Goal: Task Accomplishment & Management: Manage account settings

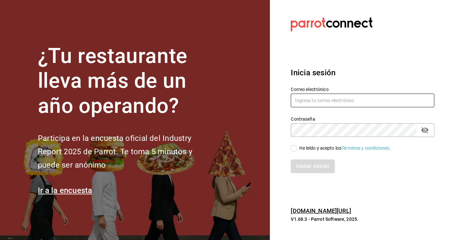
type input "[EMAIL_ADDRESS][DOMAIN_NAME]"
click at [314, 103] on input "[EMAIL_ADDRESS][DOMAIN_NAME]" at bounding box center [363, 101] width 144 height 14
click at [364, 70] on h3 "Inicia sesión" at bounding box center [363, 73] width 144 height 12
click at [294, 149] on input "He leído y acepto los Términos y condiciones." at bounding box center [294, 148] width 6 height 6
checkbox input "true"
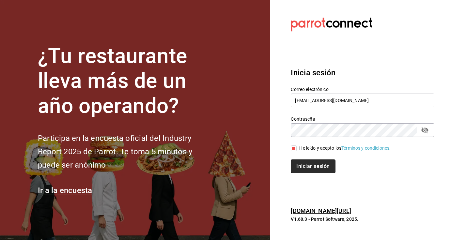
click at [299, 167] on button "Iniciar sesión" at bounding box center [313, 167] width 44 height 14
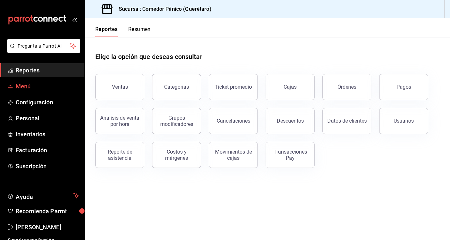
click at [25, 85] on span "Menú" at bounding box center [48, 86] width 64 height 9
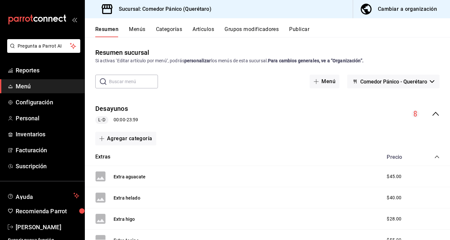
click at [415, 8] on div "Cambiar a organización" at bounding box center [407, 9] width 59 height 9
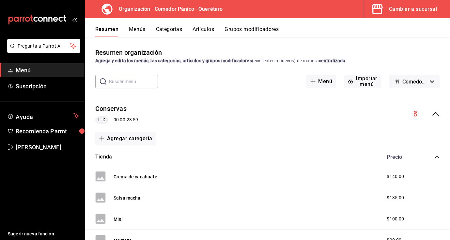
click at [206, 29] on button "Artículos" at bounding box center [203, 31] width 22 height 11
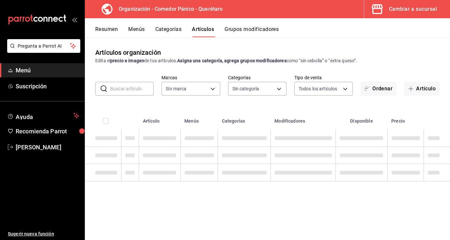
type input "0f40e74e-b6b1-418d-bf10-855e15756c5c"
type input "65e86a8e-b85a-4ac4-b80c-9a2ca2d5dab3,480c8983-ef74-42cd-bfc6-b990fbf805c4,b50ee…"
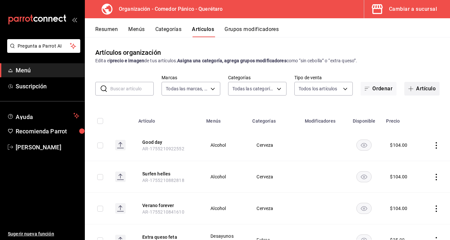
click at [429, 90] on button "Artículo" at bounding box center [421, 89] width 35 height 14
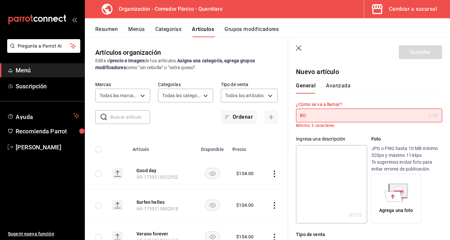
type input "B"
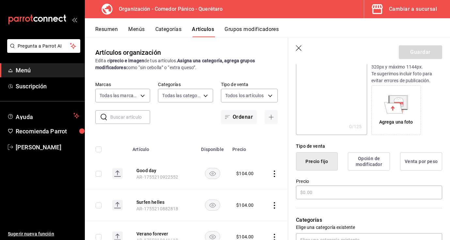
scroll to position [84, 0]
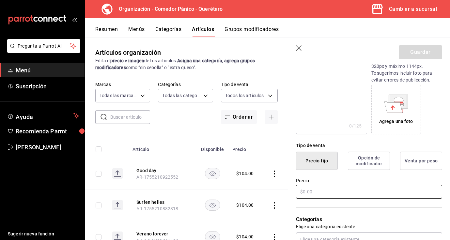
type input "boloñesa"
click at [364, 192] on input "text" at bounding box center [369, 192] width 146 height 14
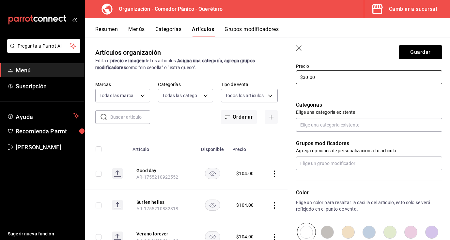
scroll to position [199, 0]
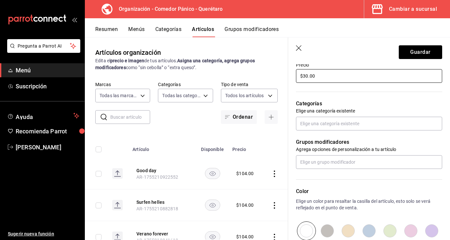
type input "$30.00"
click at [368, 130] on div "Grupos modificadores Agrega opciones de personalización a tu artículo" at bounding box center [365, 149] width 154 height 38
click at [365, 122] on input "text" at bounding box center [369, 124] width 146 height 14
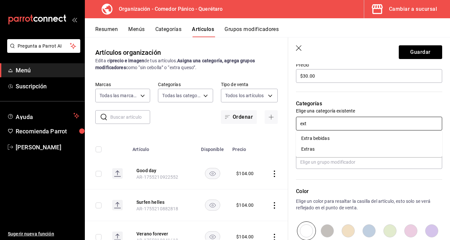
type input "extr"
click at [327, 149] on li "Extras" at bounding box center [369, 149] width 146 height 11
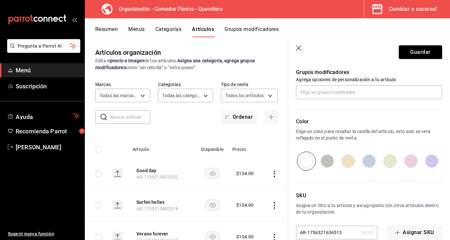
scroll to position [292, 0]
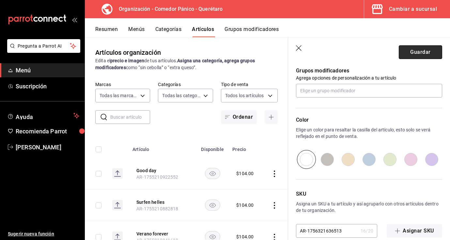
click at [431, 48] on button "Guardar" at bounding box center [420, 52] width 43 height 14
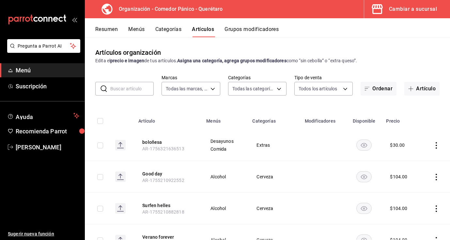
click at [132, 30] on button "Menús" at bounding box center [136, 31] width 16 height 11
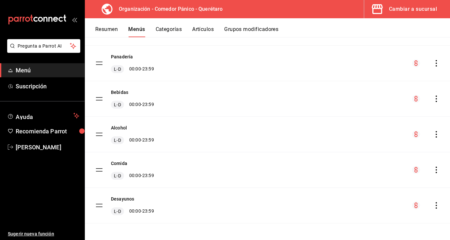
scroll to position [85, 0]
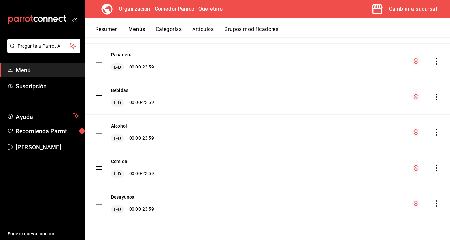
click at [435, 168] on icon "actions" at bounding box center [436, 168] width 7 height 7
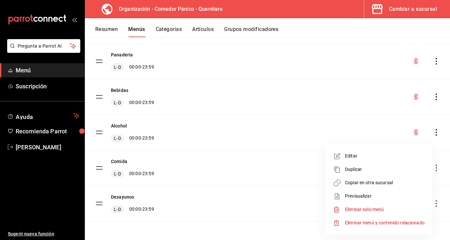
click at [376, 182] on span "Copiar en otra sucursal" at bounding box center [385, 182] width 80 height 7
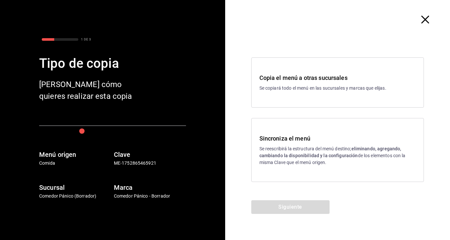
click at [338, 163] on p "Se reescribirá la estructura del menú destino; eliminando, agregando, cambiando…" at bounding box center [337, 155] width 157 height 21
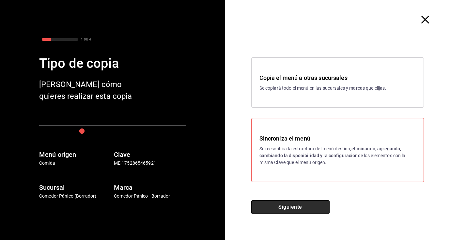
click at [300, 204] on button "Siguiente" at bounding box center [290, 207] width 78 height 14
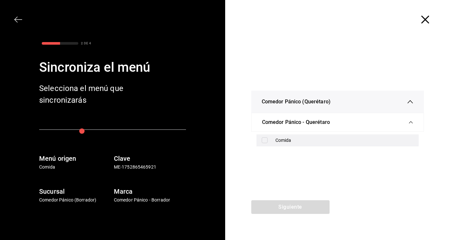
click at [278, 142] on div "Comida" at bounding box center [344, 140] width 138 height 7
checkbox input "true"
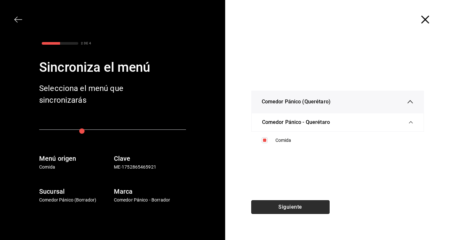
click at [281, 207] on button "Siguiente" at bounding box center [290, 207] width 78 height 14
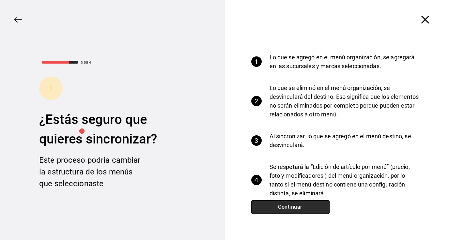
click at [305, 213] on button "Continuar" at bounding box center [290, 207] width 78 height 14
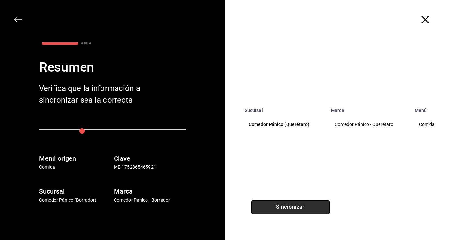
click at [305, 213] on button "Sincronizar" at bounding box center [290, 207] width 78 height 14
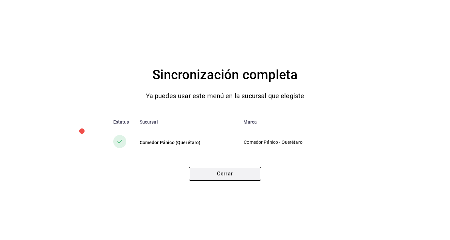
click at [236, 176] on button "Cerrar" at bounding box center [225, 174] width 72 height 14
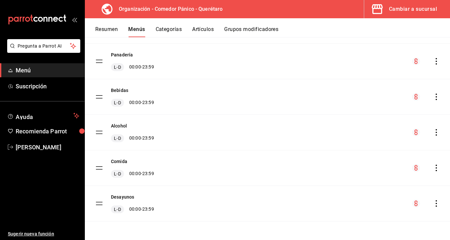
click at [435, 201] on icon "actions" at bounding box center [436, 203] width 7 height 7
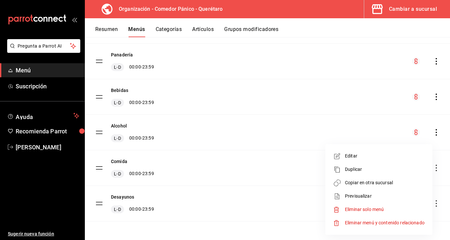
click at [390, 177] on li "Copiar en otra sucursal" at bounding box center [379, 182] width 102 height 13
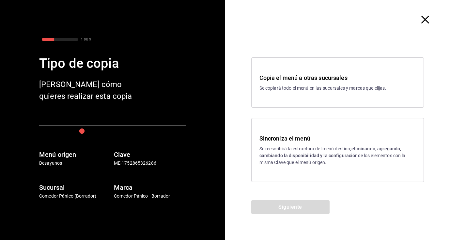
click at [306, 165] on p "Se reescribirá la estructura del menú destino; eliminando, agregando, cambiando…" at bounding box center [337, 155] width 157 height 21
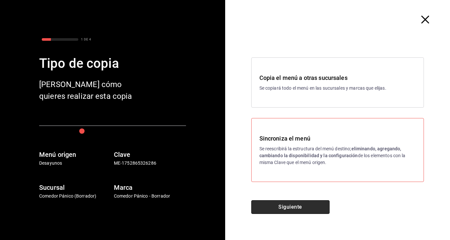
click at [296, 204] on button "Siguiente" at bounding box center [290, 207] width 78 height 14
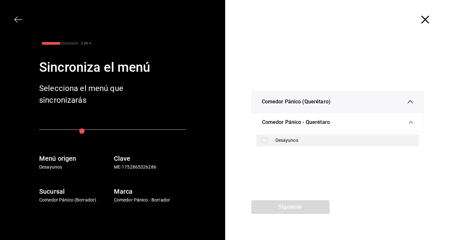
click at [274, 135] on div "Desayunos" at bounding box center [337, 140] width 162 height 12
checkbox input "true"
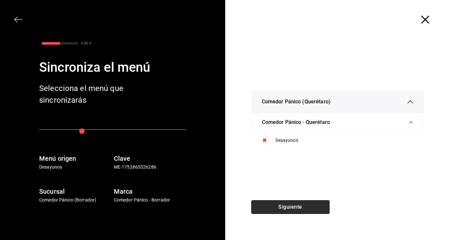
click at [280, 205] on button "Siguiente" at bounding box center [290, 207] width 78 height 14
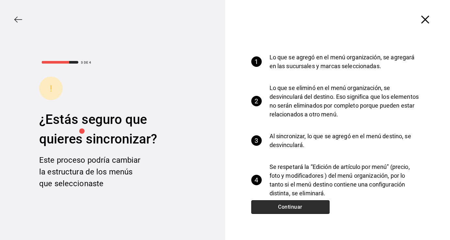
click at [280, 205] on button "Continuar" at bounding box center [290, 207] width 78 height 14
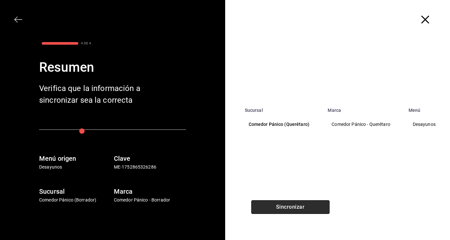
click at [279, 205] on button "Sincronizar" at bounding box center [290, 207] width 78 height 14
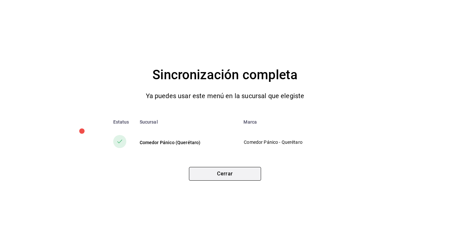
click at [251, 173] on button "Cerrar" at bounding box center [225, 174] width 72 height 14
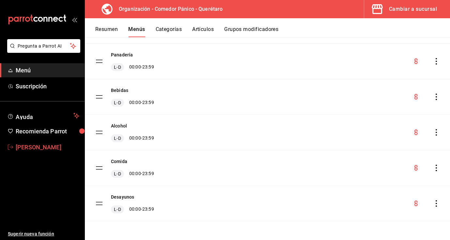
click at [37, 145] on span "[PERSON_NAME]" at bounding box center [48, 147] width 64 height 9
